Goal: Transaction & Acquisition: Purchase product/service

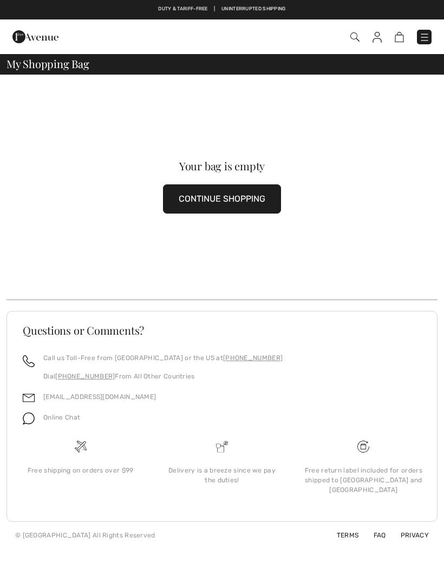
scroll to position [-4, 0]
click at [264, 192] on button "CONTINUE SHOPPING" at bounding box center [222, 198] width 118 height 29
click at [227, 198] on button "CONTINUE SHOPPING" at bounding box center [222, 198] width 118 height 29
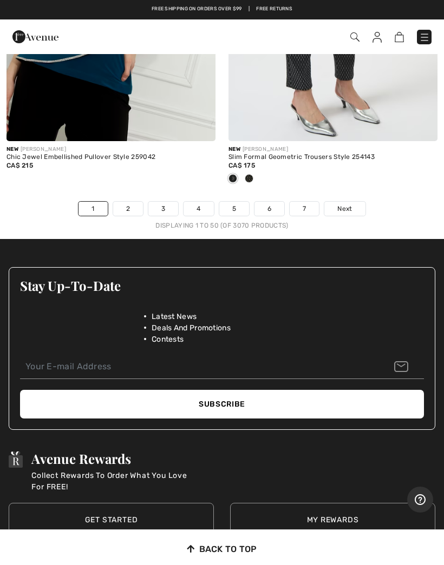
scroll to position [9382, 0]
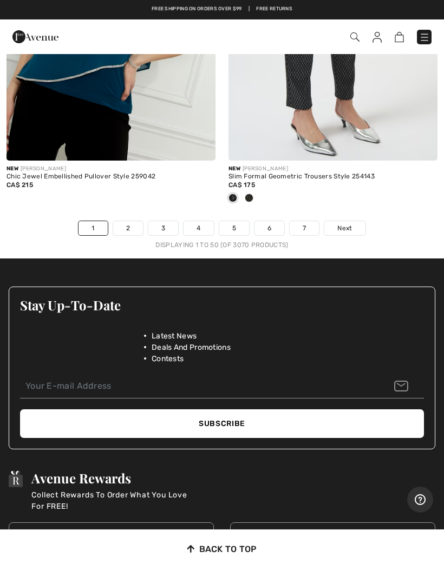
click at [354, 221] on link "Next" at bounding box center [344, 228] width 41 height 14
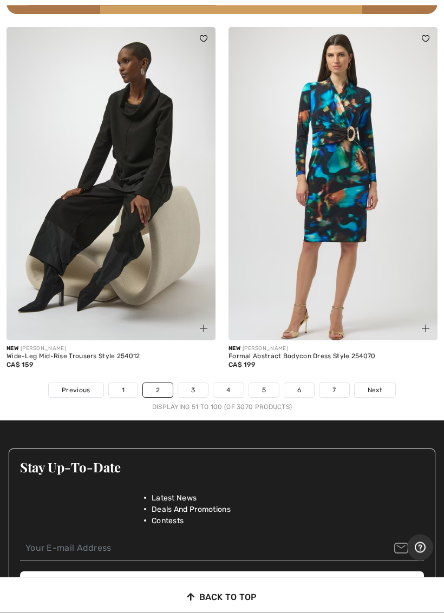
scroll to position [9274, 0]
click at [375, 385] on span "Next" at bounding box center [374, 390] width 15 height 10
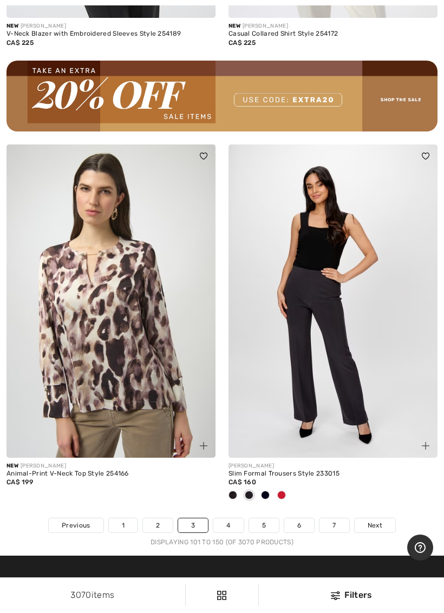
scroll to position [9156, 0]
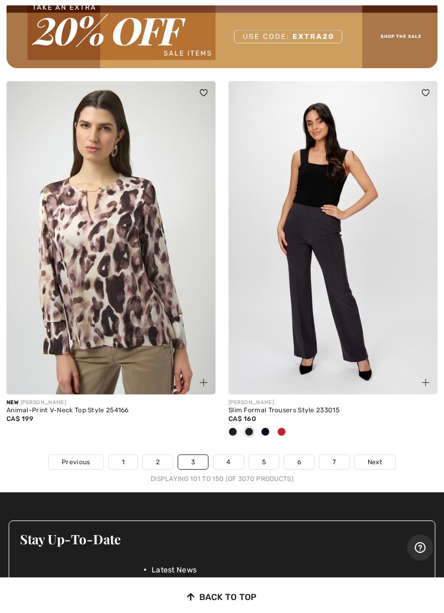
click at [382, 455] on link "Next" at bounding box center [374, 462] width 41 height 14
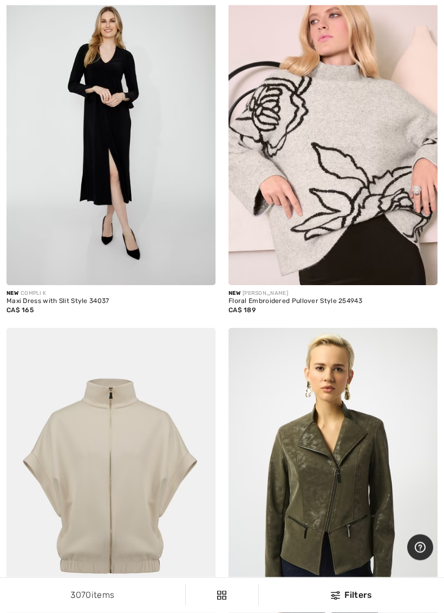
scroll to position [3179, 0]
click at [387, 215] on img at bounding box center [332, 128] width 209 height 313
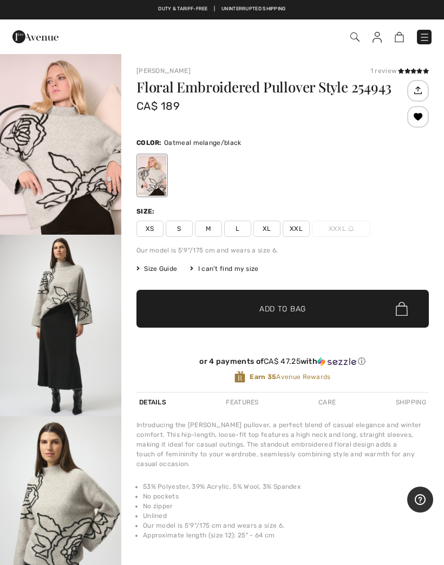
click at [418, 121] on div at bounding box center [418, 117] width 22 height 22
click at [418, 121] on div "Removed from Wishlist" at bounding box center [418, 117] width 22 height 22
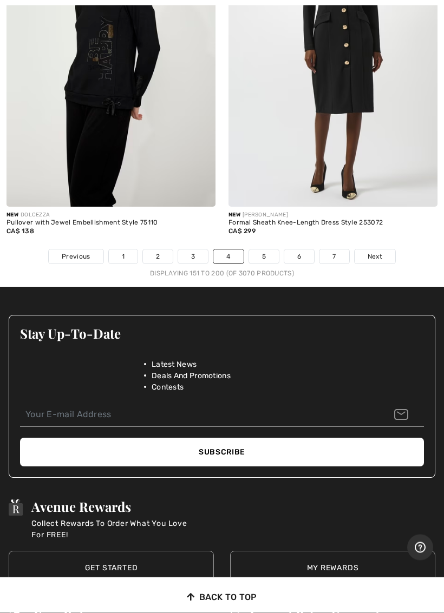
scroll to position [9239, 0]
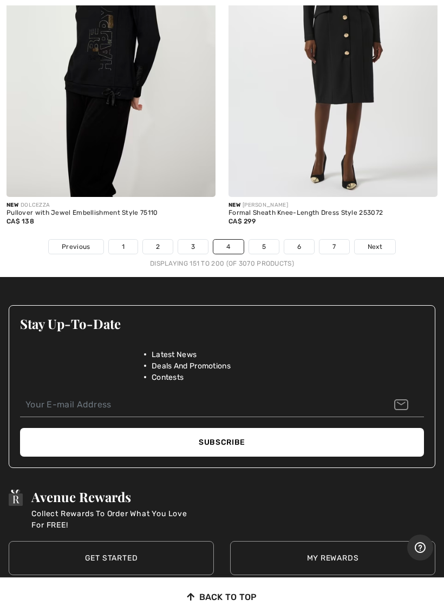
click at [375, 242] on span "Next" at bounding box center [374, 247] width 15 height 10
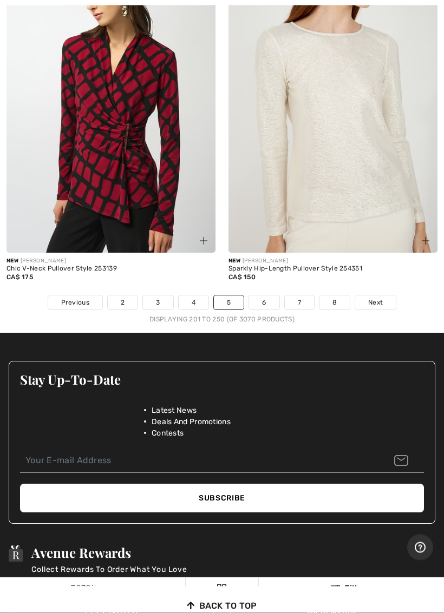
scroll to position [9157, 0]
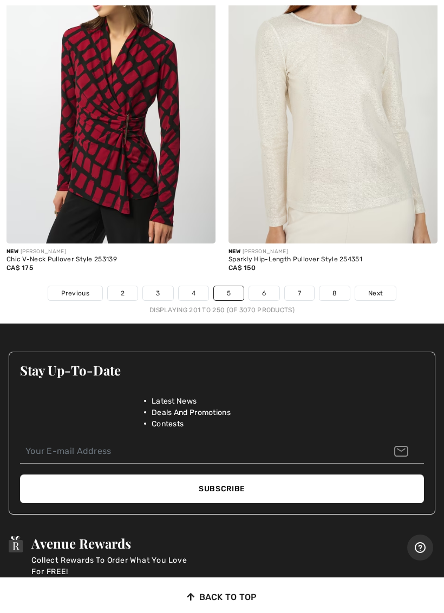
click at [372, 288] on span "Next" at bounding box center [375, 293] width 15 height 10
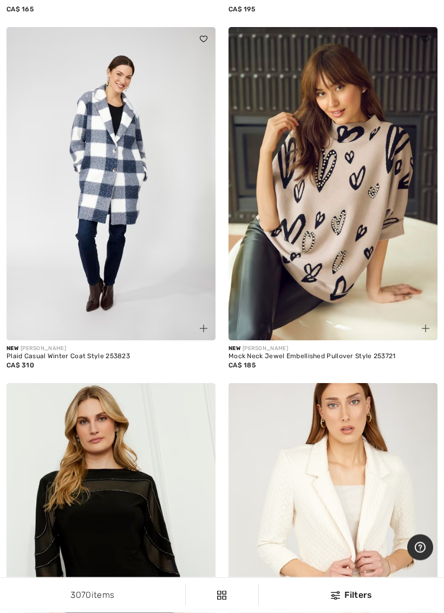
scroll to position [8407, 0]
click at [396, 267] on img at bounding box center [332, 183] width 209 height 313
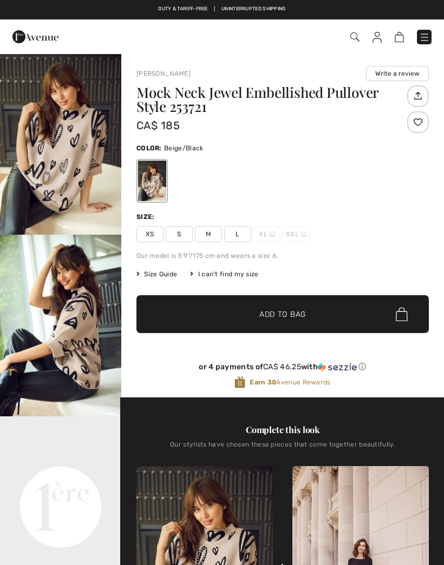
checkbox input "true"
click at [417, 127] on div at bounding box center [418, 122] width 22 height 22
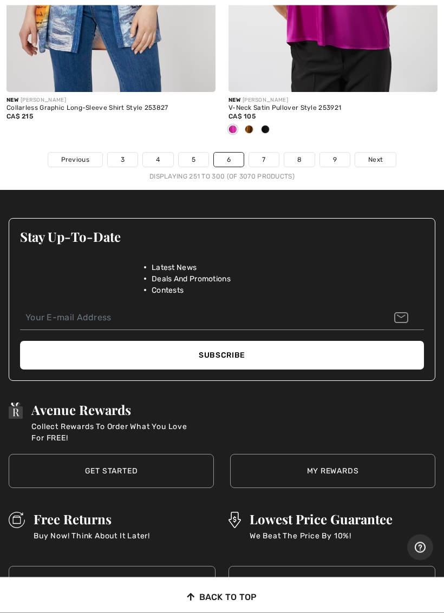
scroll to position [9451, 0]
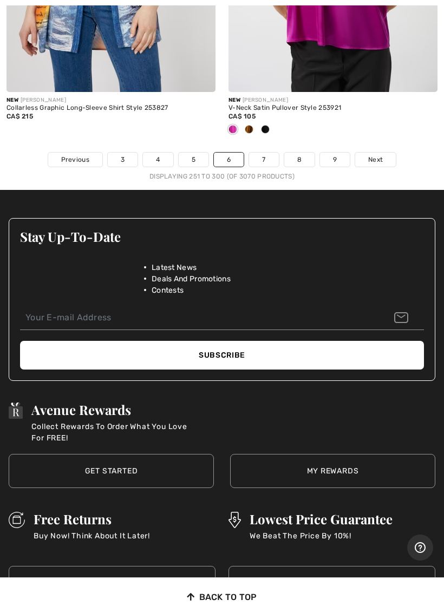
click at [250, 156] on link "7" at bounding box center [263, 160] width 29 height 14
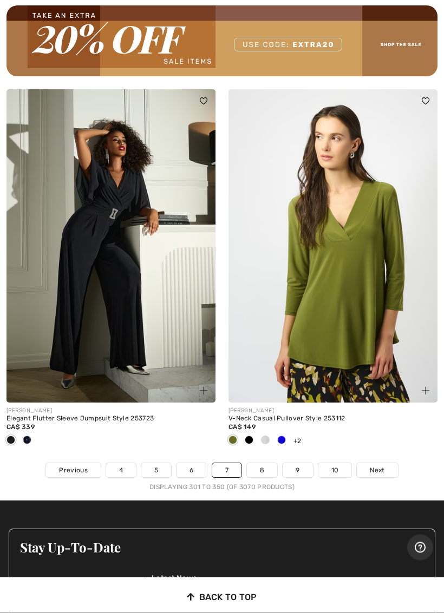
scroll to position [9141, 0]
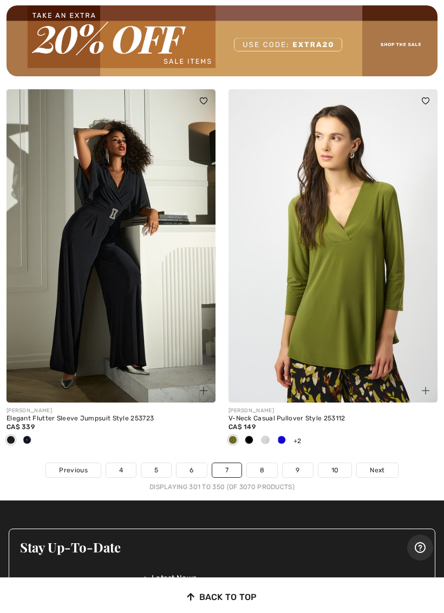
click at [379, 465] on span "Next" at bounding box center [377, 470] width 15 height 10
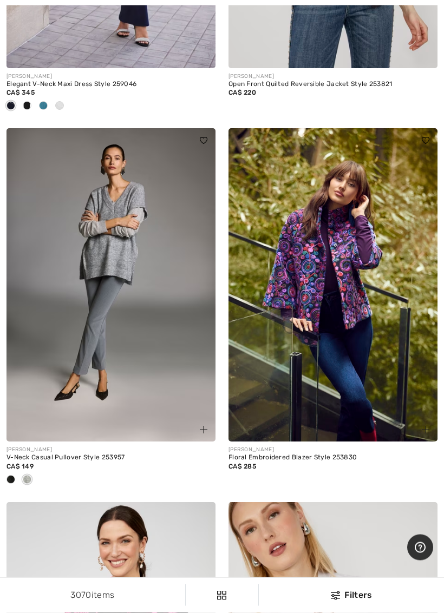
scroll to position [1507, 0]
click at [402, 343] on img at bounding box center [332, 284] width 209 height 313
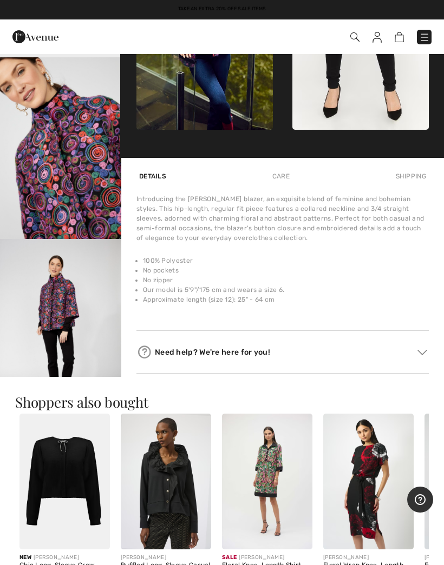
scroll to position [531, 0]
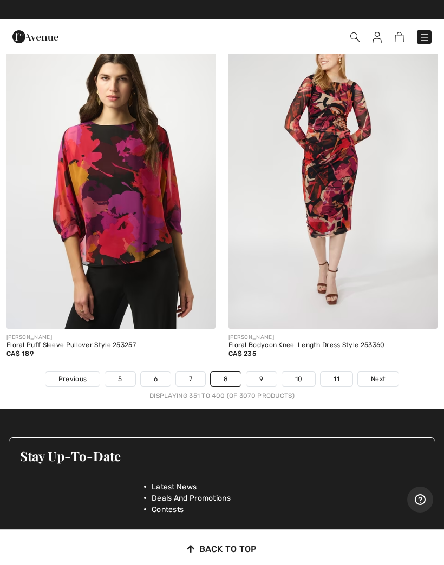
scroll to position [9106, 0]
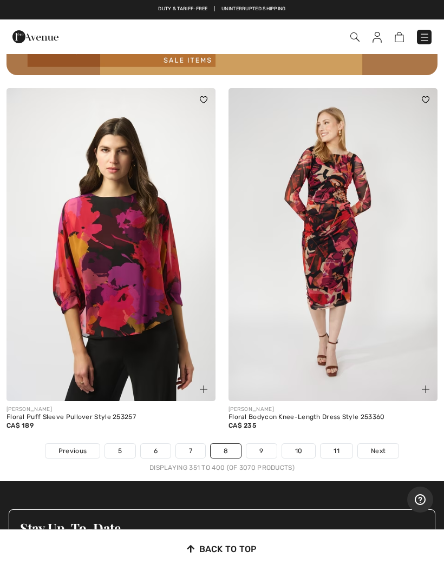
click at [385, 444] on link "Next" at bounding box center [378, 451] width 41 height 14
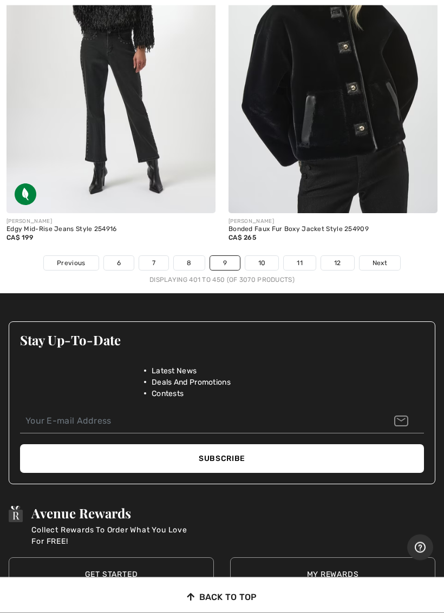
scroll to position [9348, 0]
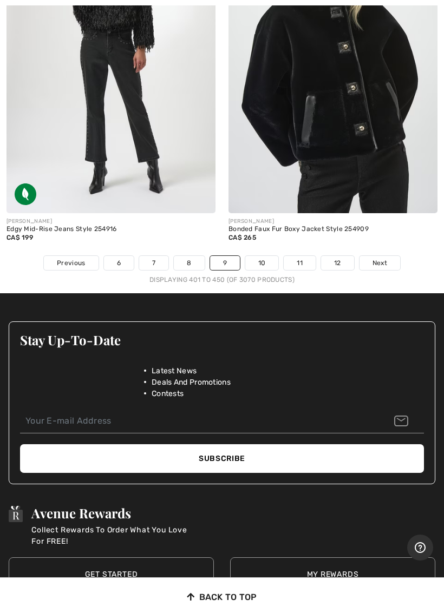
click at [380, 258] on span "Next" at bounding box center [379, 263] width 15 height 10
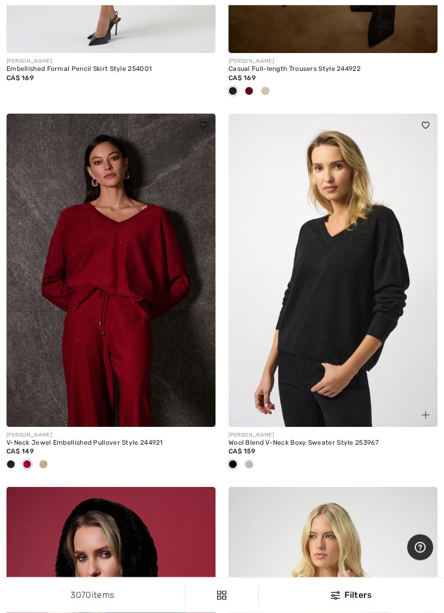
scroll to position [7538, 0]
click at [153, 288] on img at bounding box center [110, 270] width 209 height 313
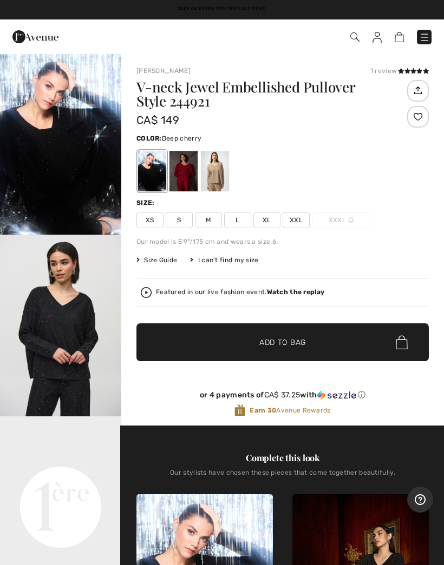
click at [186, 168] on div at bounding box center [183, 171] width 28 height 41
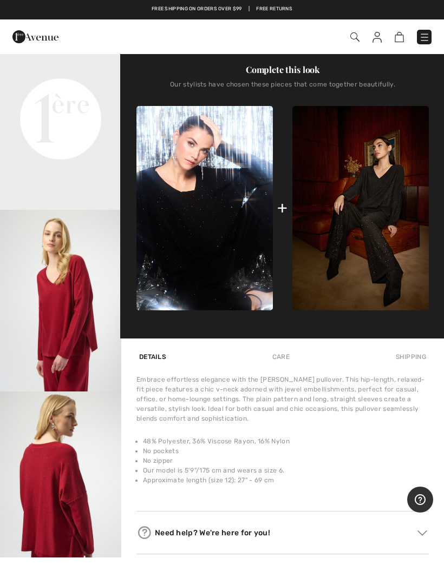
scroll to position [384, 0]
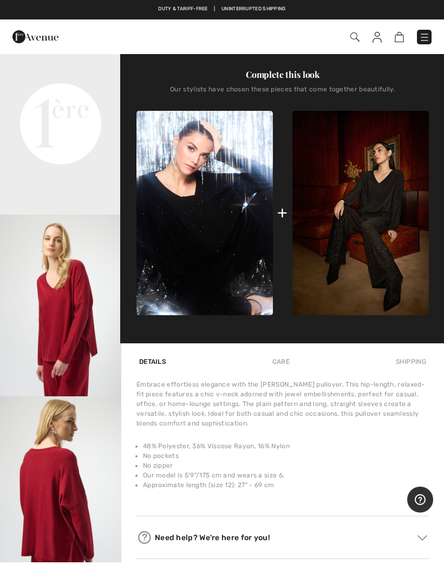
click at [394, 241] on img at bounding box center [360, 213] width 136 height 205
click at [397, 239] on img at bounding box center [360, 213] width 136 height 205
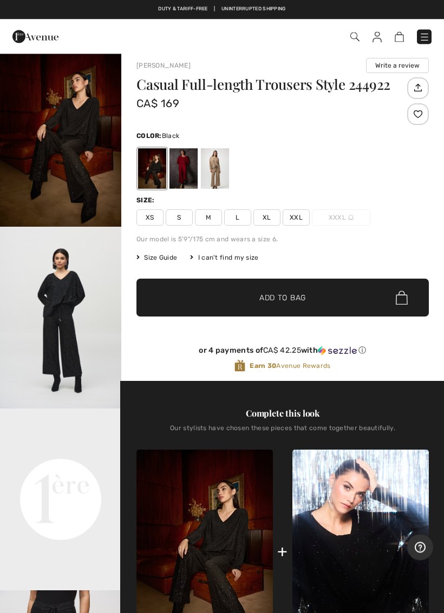
scroll to position [8, 0]
click at [181, 168] on div at bounding box center [183, 168] width 28 height 41
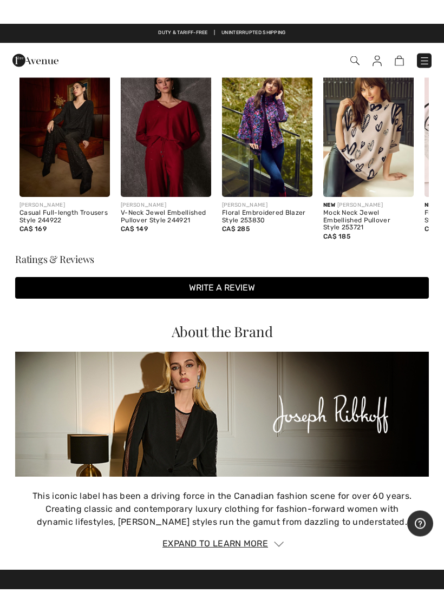
scroll to position [1349, 0]
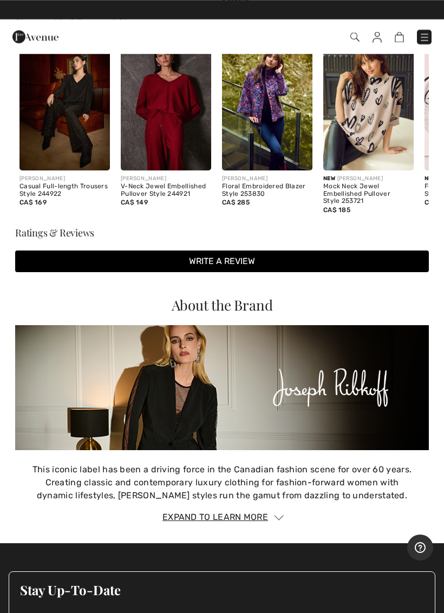
click at [386, 114] on img at bounding box center [368, 103] width 90 height 136
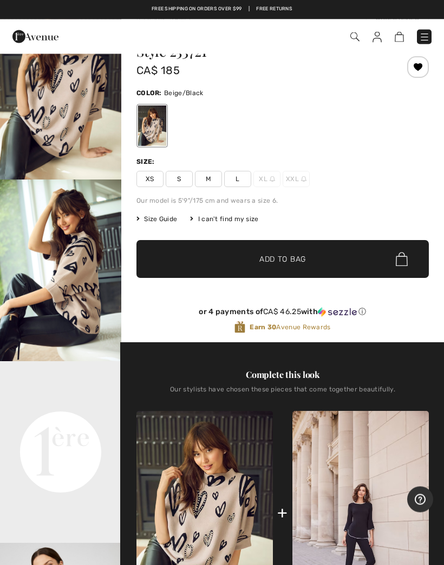
scroll to position [23, 0]
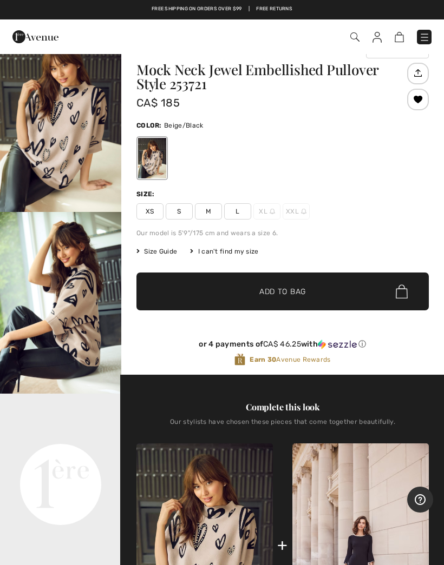
click at [355, 41] on img at bounding box center [354, 36] width 9 height 9
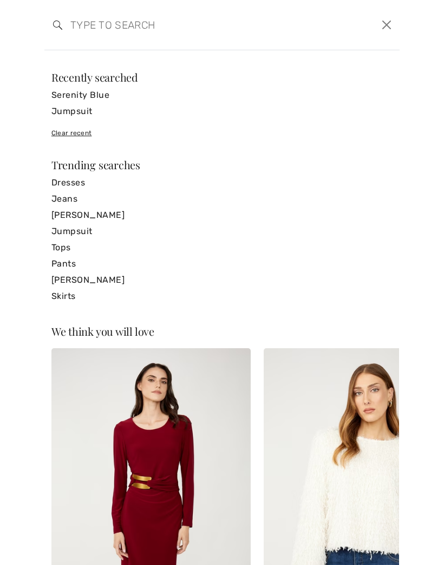
click at [273, 30] on input "search" at bounding box center [183, 25] width 243 height 32
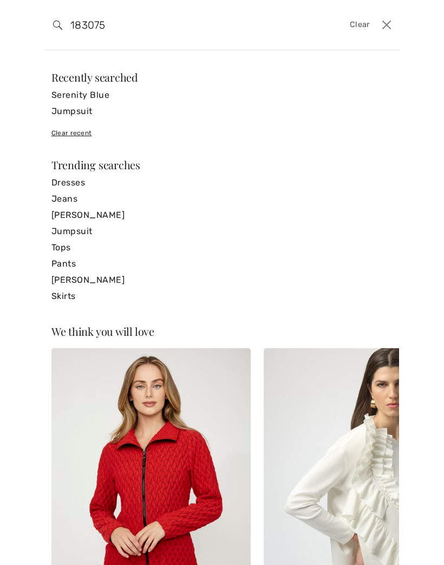
type input "183075"
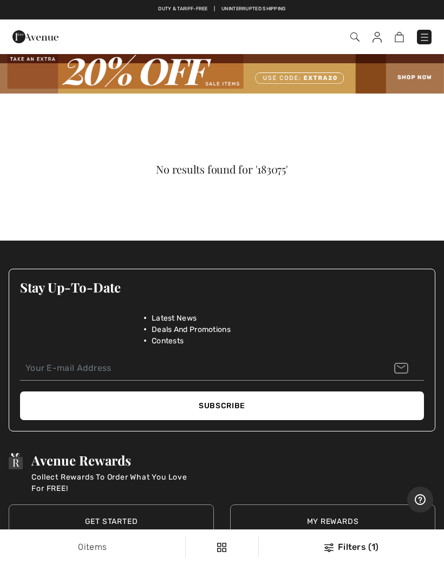
click at [423, 36] on img at bounding box center [424, 37] width 11 height 11
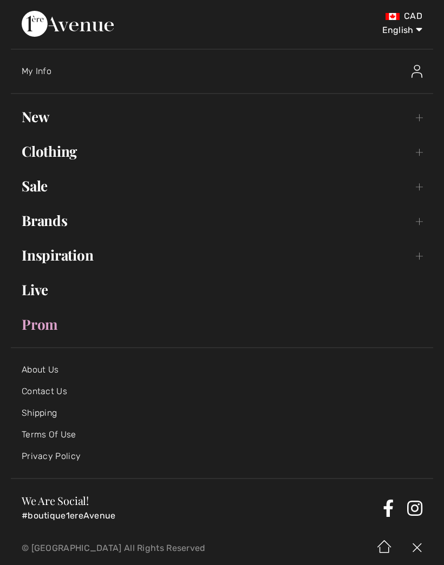
click at [415, 151] on link "Clothing Toggle submenu" at bounding box center [222, 152] width 422 height 24
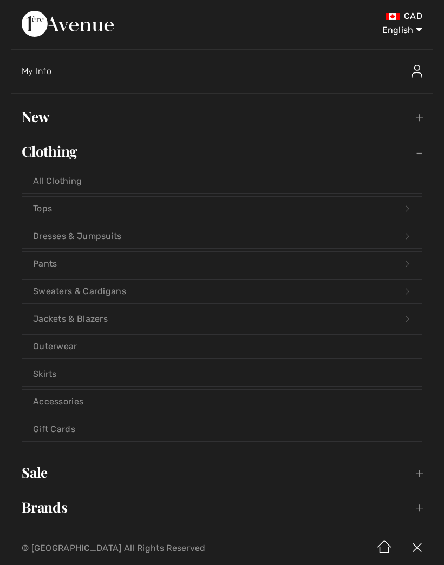
click at [245, 209] on link "Tops Open submenu" at bounding box center [221, 209] width 399 height 24
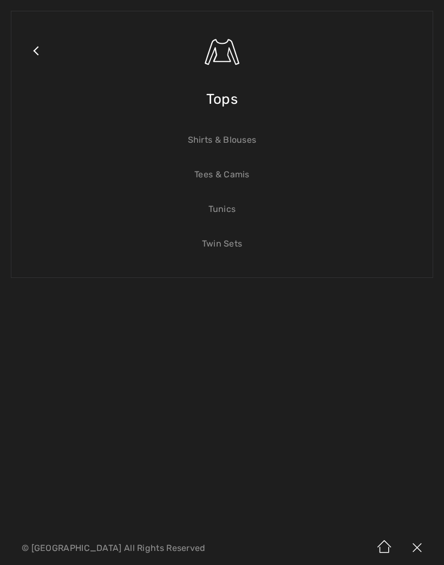
click at [236, 144] on link "Shirts & Blouses" at bounding box center [221, 140] width 399 height 24
click at [236, 140] on link "Shirts & Blouses" at bounding box center [221, 140] width 399 height 24
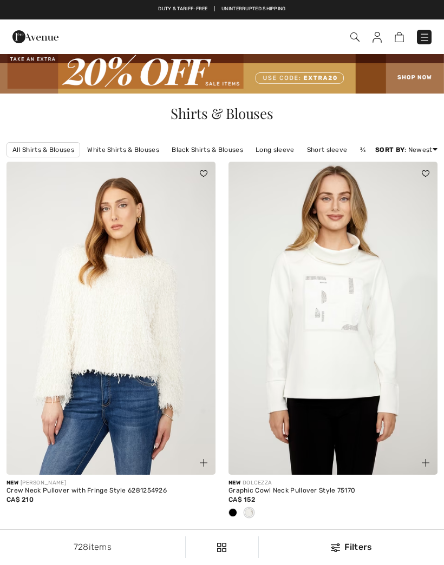
checkbox input "true"
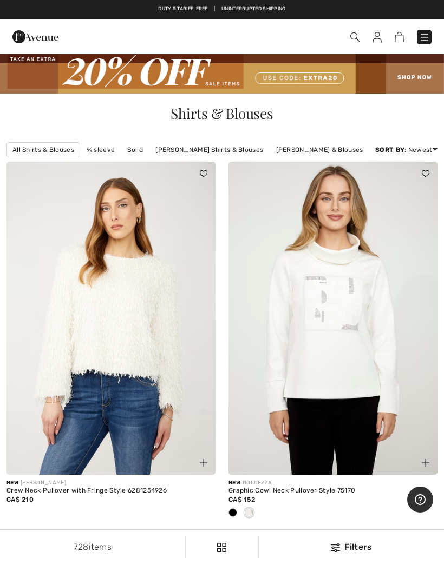
click at [314, 156] on link "[PERSON_NAME] & Blouses" at bounding box center [320, 150] width 98 height 14
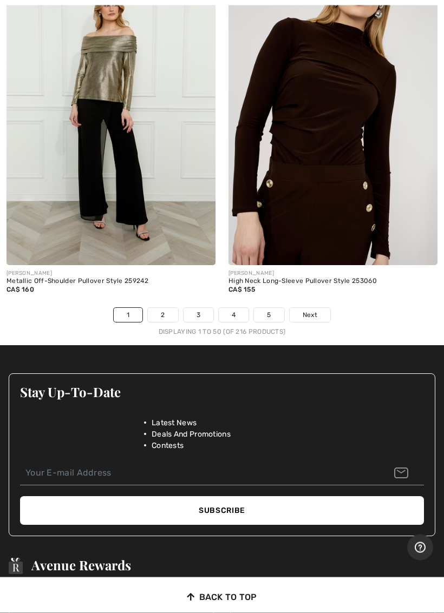
scroll to position [9189, 0]
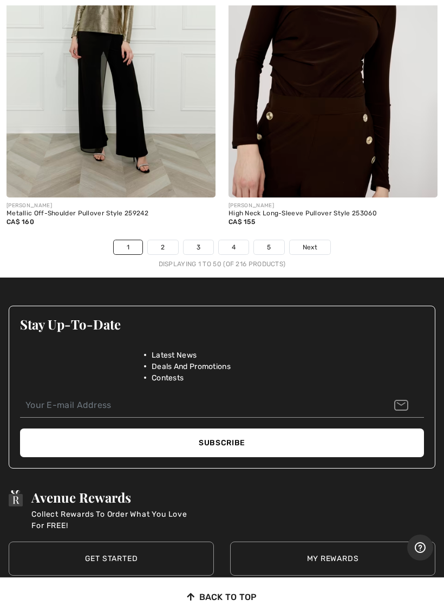
click at [315, 242] on span "Next" at bounding box center [309, 247] width 15 height 10
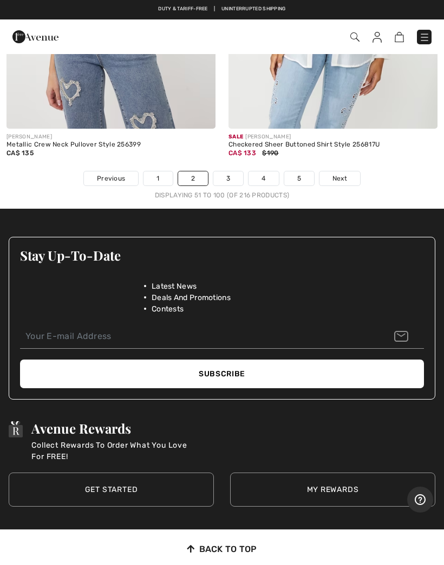
click at [407, 378] on button "Subscribe" at bounding box center [222, 374] width 404 height 29
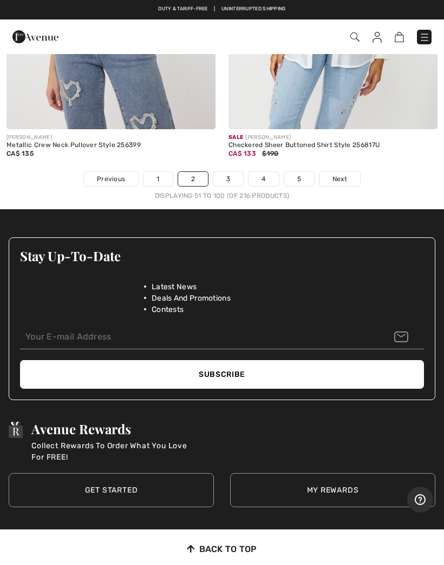
click at [345, 174] on span "Next" at bounding box center [339, 179] width 15 height 10
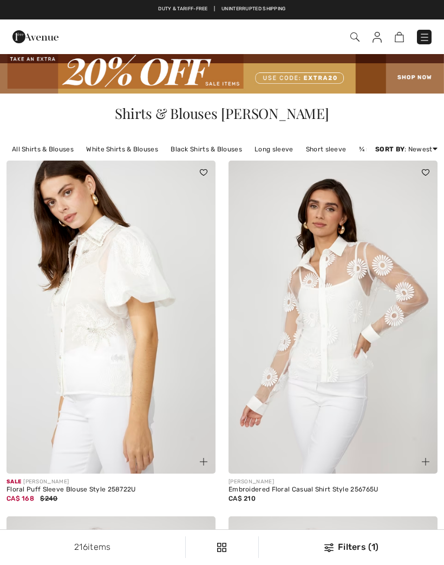
checkbox input "true"
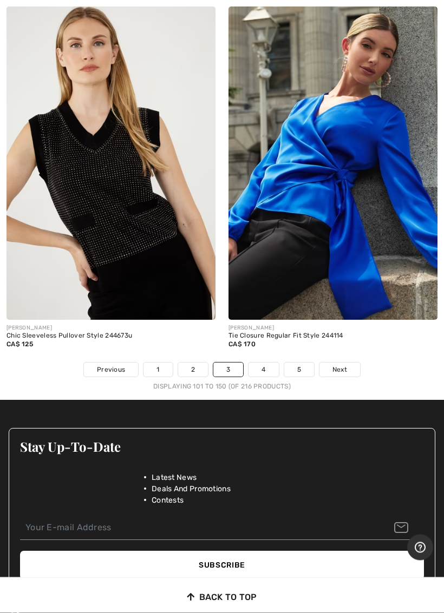
scroll to position [9155, 0]
click at [348, 362] on link "Next" at bounding box center [339, 369] width 41 height 14
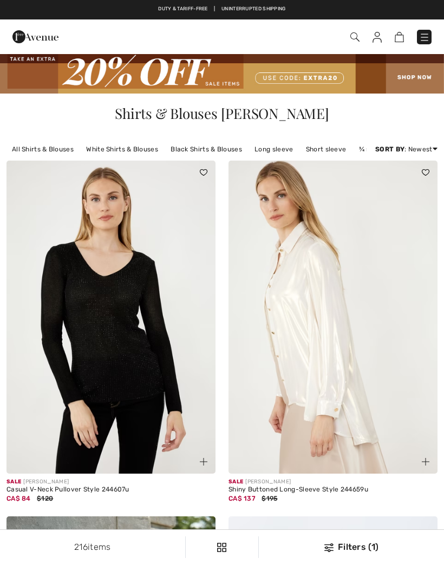
checkbox input "true"
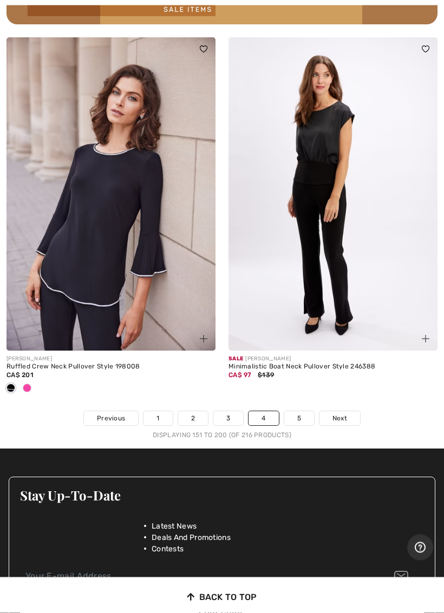
scroll to position [9017, 0]
click at [352, 411] on link "Next" at bounding box center [339, 418] width 41 height 14
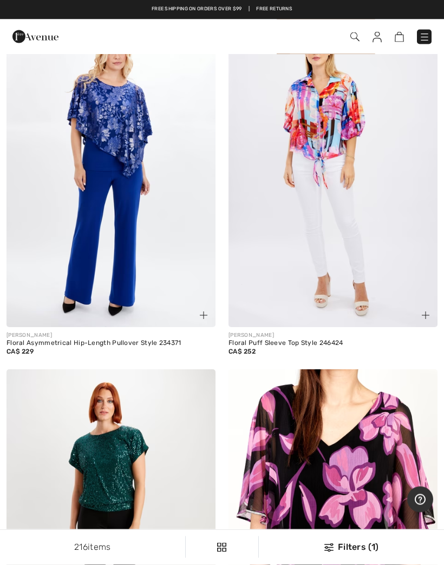
scroll to position [1212, 0]
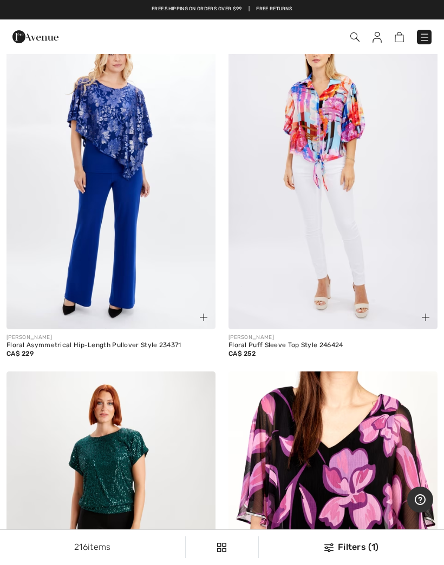
click at [376, 38] on img at bounding box center [376, 37] width 9 height 11
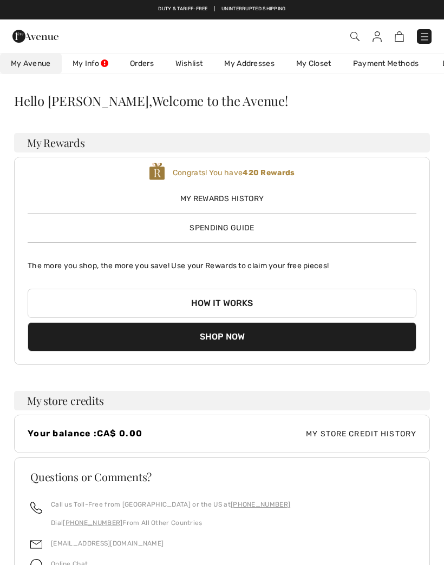
click at [198, 62] on link "Wishlist" at bounding box center [188, 64] width 49 height 20
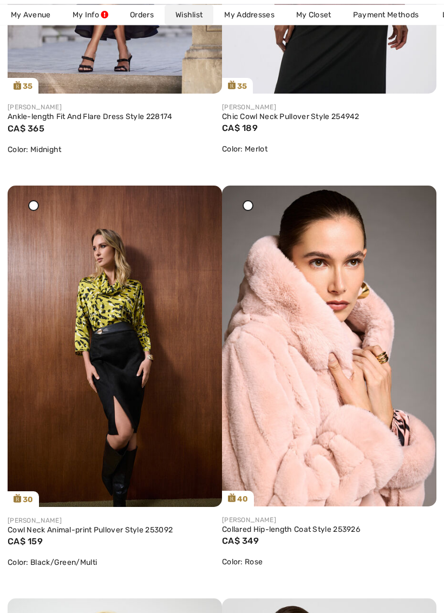
scroll to position [1245, 0]
click at [200, 197] on icon at bounding box center [200, 193] width 6 height 8
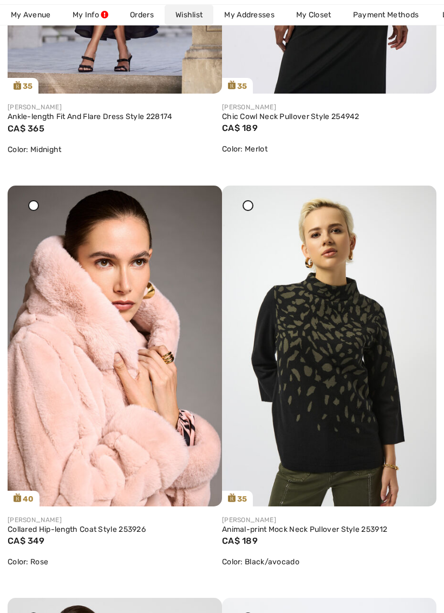
click at [203, 197] on icon at bounding box center [200, 193] width 6 height 8
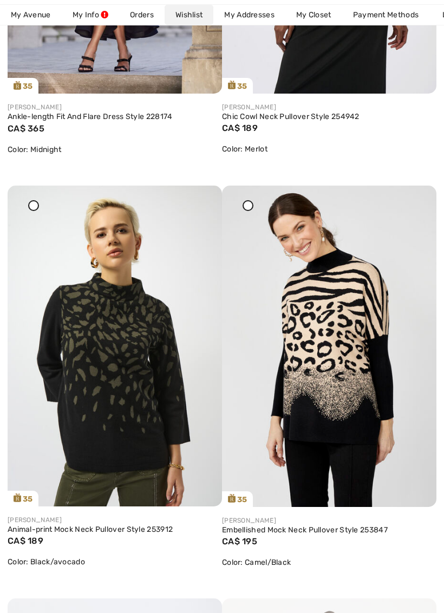
click at [417, 197] on icon at bounding box center [415, 193] width 6 height 8
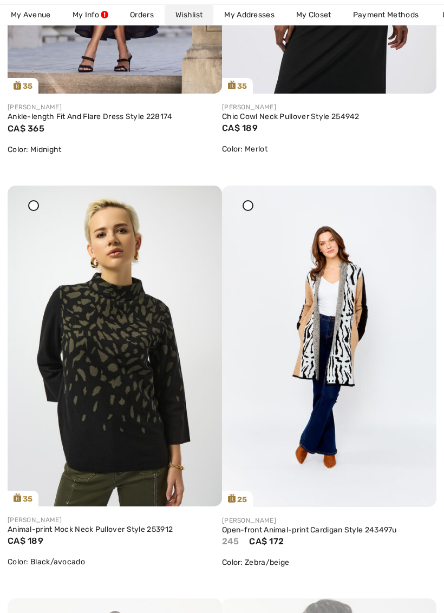
click at [406, 203] on img at bounding box center [329, 346] width 214 height 321
click at [406, 201] on img at bounding box center [329, 346] width 214 height 321
click at [413, 197] on icon at bounding box center [415, 193] width 6 height 8
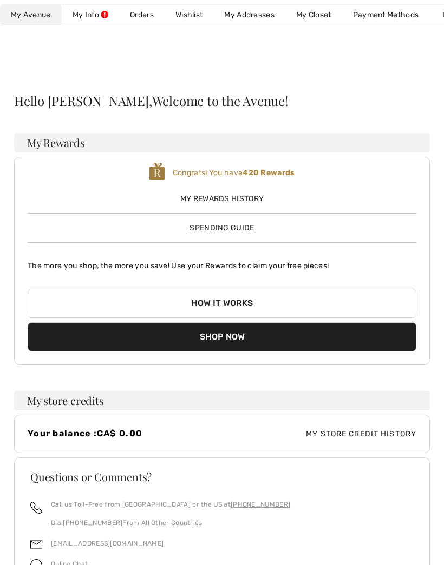
scroll to position [120, 0]
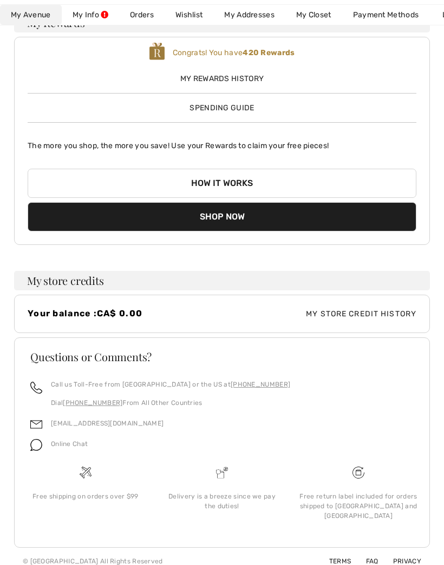
click at [193, 17] on link "Wishlist" at bounding box center [188, 15] width 49 height 20
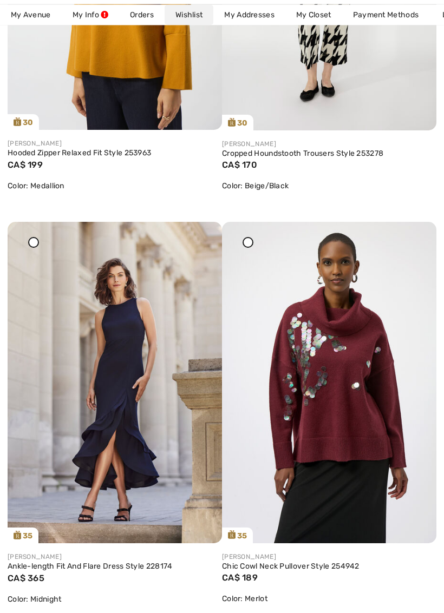
scroll to position [795, 0]
click at [36, 245] on div at bounding box center [33, 242] width 11 height 11
click at [38, 247] on span at bounding box center [34, 242] width 14 height 14
click at [37, 244] on div at bounding box center [33, 242] width 11 height 11
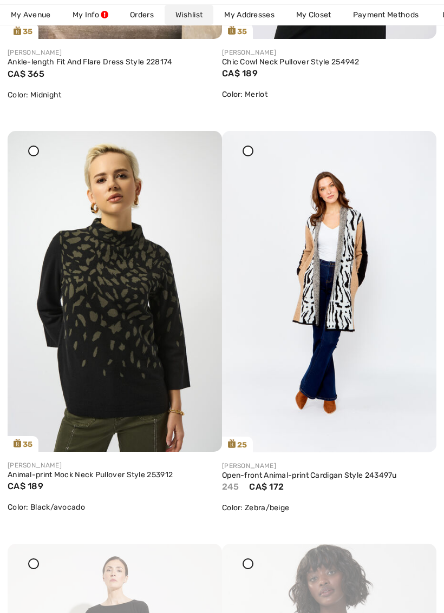
scroll to position [1358, 0]
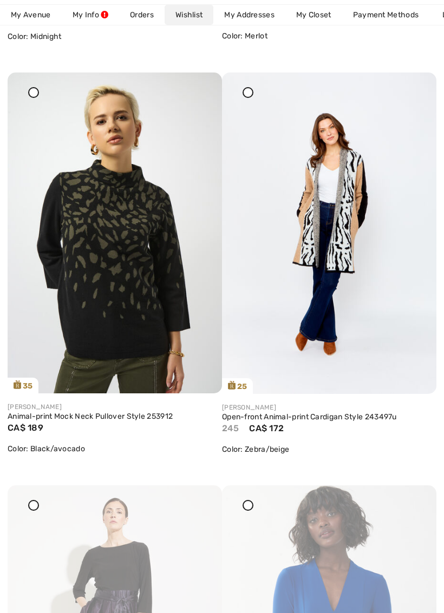
click at [418, 84] on icon at bounding box center [415, 80] width 6 height 8
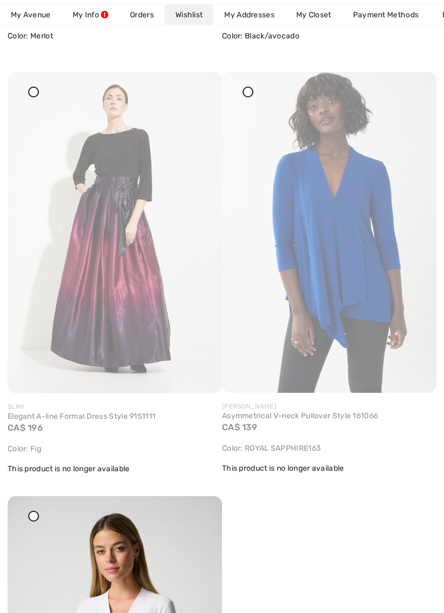
click at [41, 90] on img at bounding box center [115, 232] width 214 height 321
click at [34, 93] on icon at bounding box center [33, 92] width 4 height 4
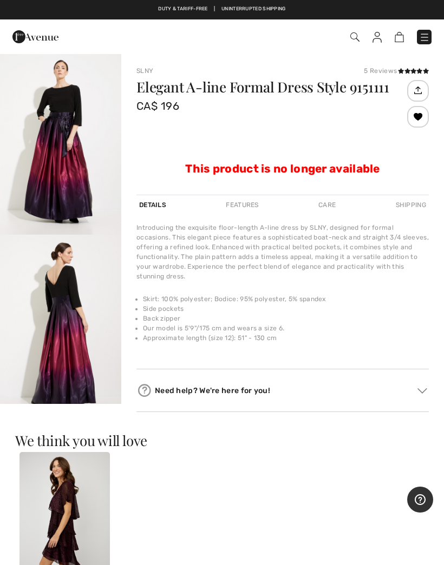
click at [378, 39] on img at bounding box center [376, 37] width 9 height 11
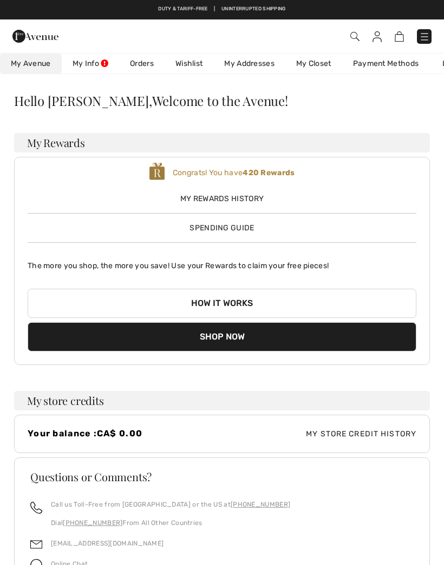
click at [189, 71] on link "Wishlist" at bounding box center [188, 64] width 49 height 20
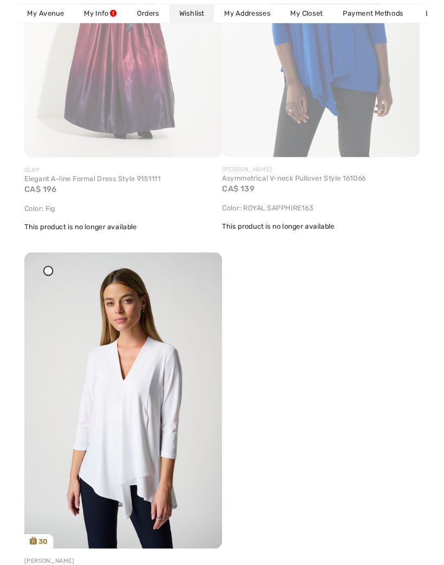
scroll to position [1576, 0]
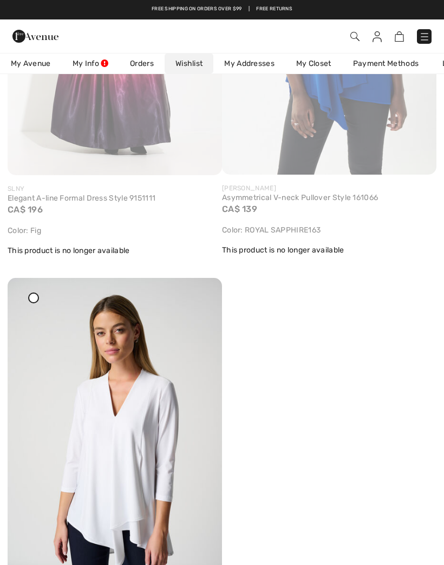
click at [37, 301] on div at bounding box center [33, 298] width 11 height 11
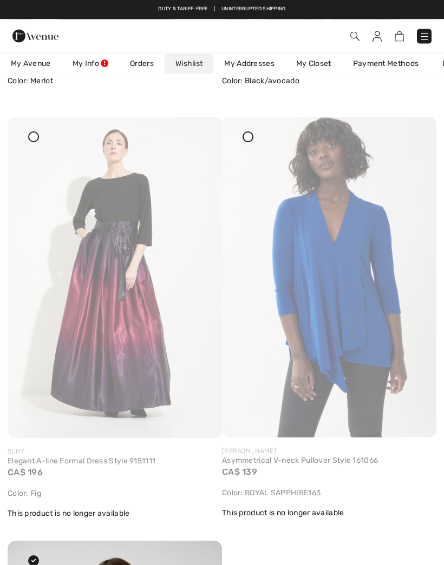
scroll to position [1313, 0]
click at [240, 141] on img at bounding box center [329, 277] width 214 height 321
click at [415, 129] on img at bounding box center [329, 277] width 214 height 321
click at [414, 128] on icon at bounding box center [415, 125] width 6 height 8
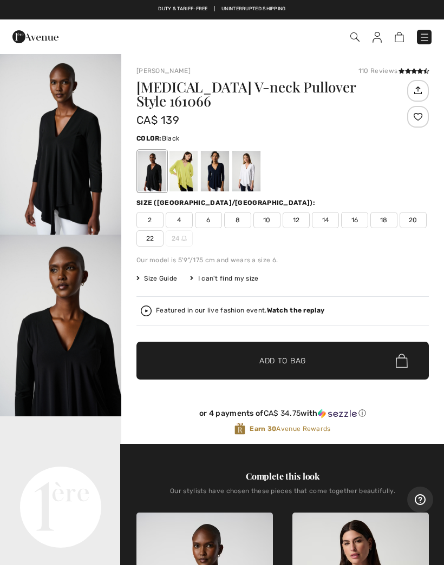
click at [374, 41] on img at bounding box center [376, 37] width 9 height 11
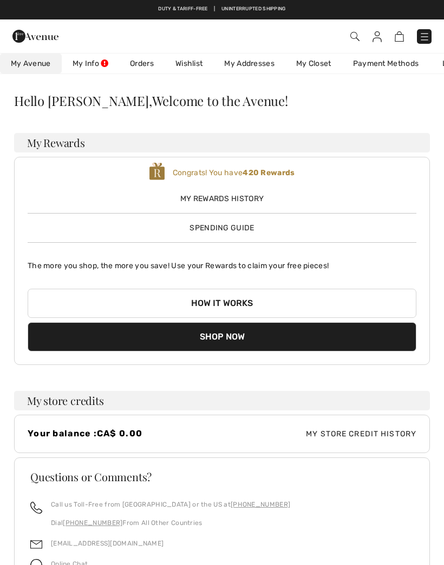
click at [187, 64] on link "Wishlist" at bounding box center [188, 64] width 49 height 20
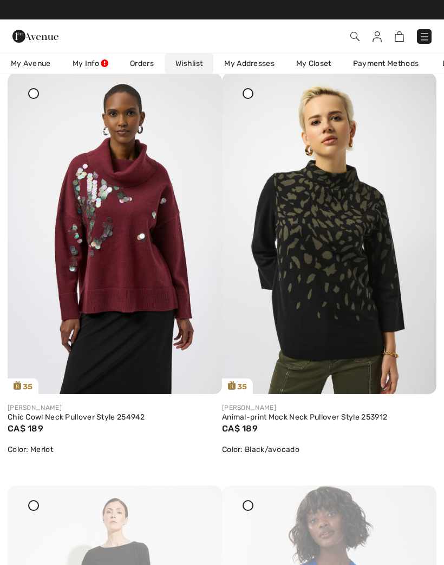
scroll to position [933, 0]
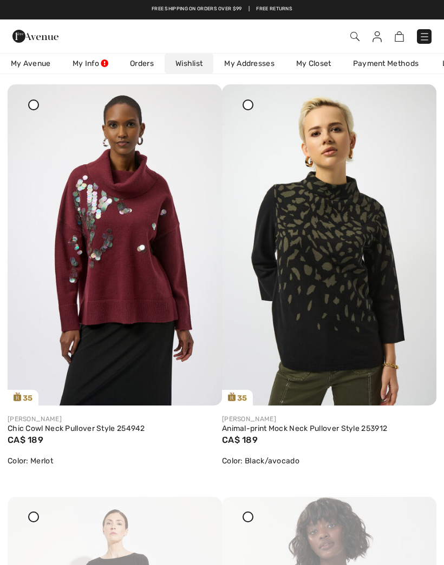
click at [416, 96] on icon at bounding box center [415, 92] width 6 height 8
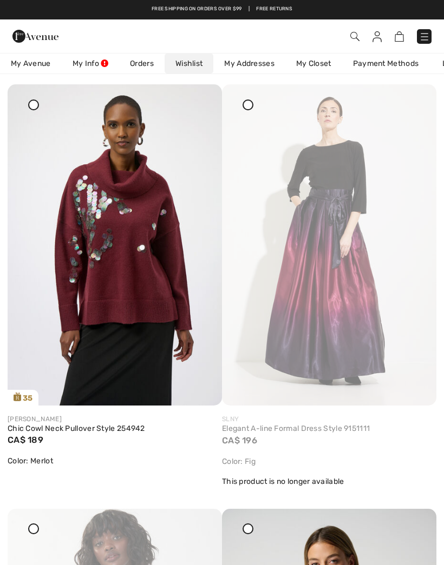
click at [419, 100] on div at bounding box center [414, 91] width 15 height 15
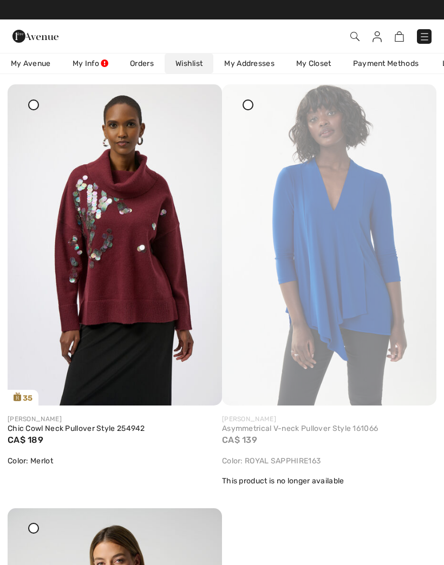
click at [413, 100] on div at bounding box center [414, 91] width 15 height 15
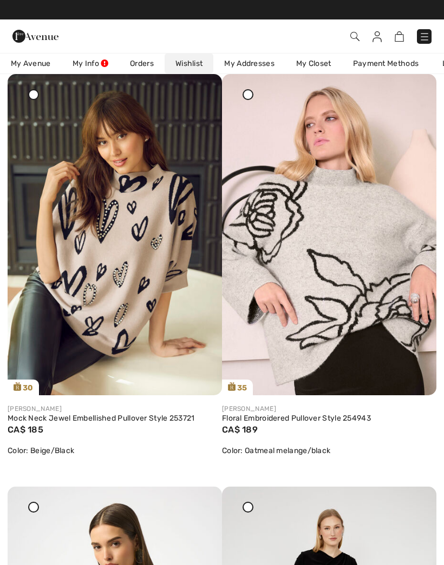
scroll to position [115, 0]
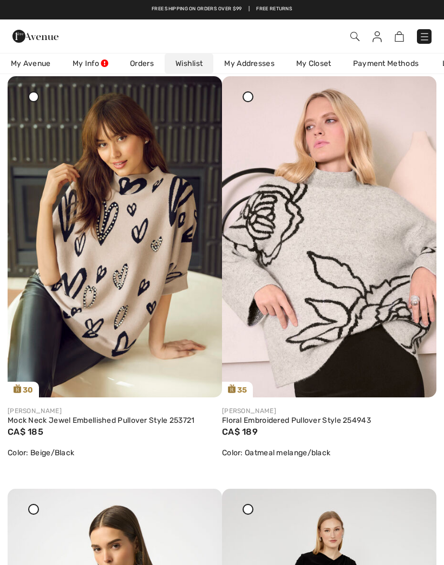
click at [104, 192] on img at bounding box center [115, 236] width 214 height 321
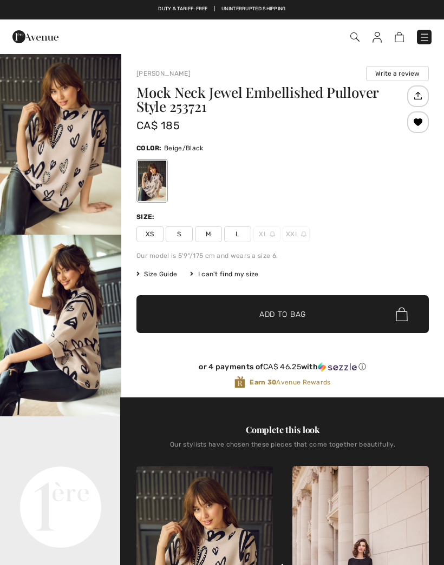
checkbox input "true"
click at [399, 42] on img at bounding box center [398, 37] width 9 height 10
